Goal: Navigation & Orientation: Find specific page/section

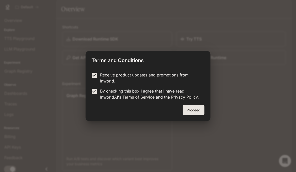
click at [192, 111] on button "Proceed" at bounding box center [194, 110] width 22 height 10
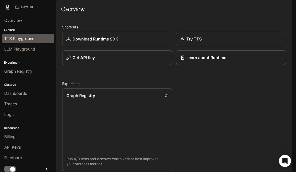
click at [9, 39] on span "TTS Playground" at bounding box center [19, 38] width 30 height 6
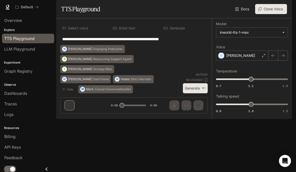
click at [10, 64] on p "Experiment" at bounding box center [28, 62] width 56 height 5
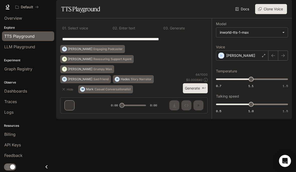
scroll to position [2, 0]
click at [7, 135] on span "Billing" at bounding box center [9, 134] width 11 height 6
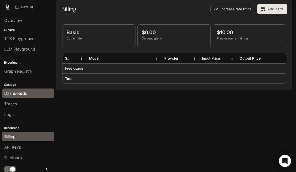
click at [6, 90] on span "Dashboards" at bounding box center [15, 93] width 23 height 6
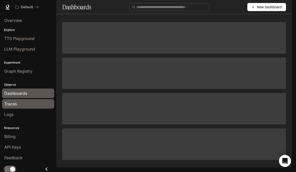
click at [5, 107] on link "Traces" at bounding box center [28, 104] width 52 height 10
